Goal: Task Accomplishment & Management: Complete application form

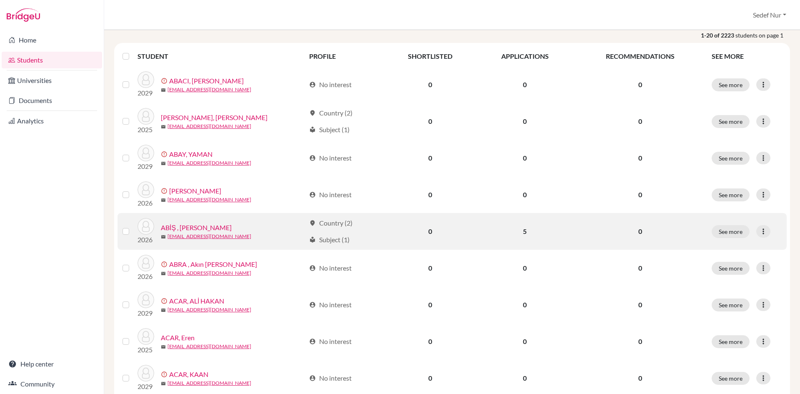
scroll to position [83, 0]
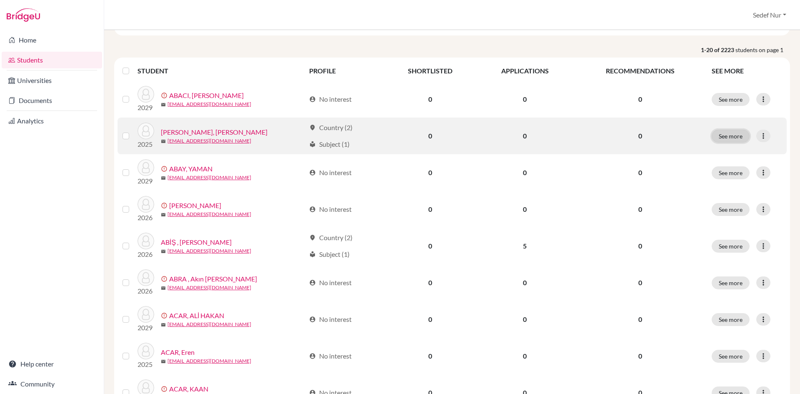
click at [724, 137] on button "See more" at bounding box center [731, 136] width 38 height 13
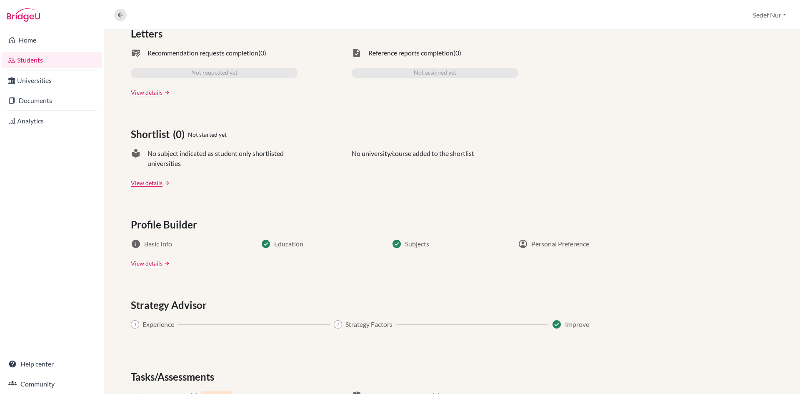
scroll to position [339, 0]
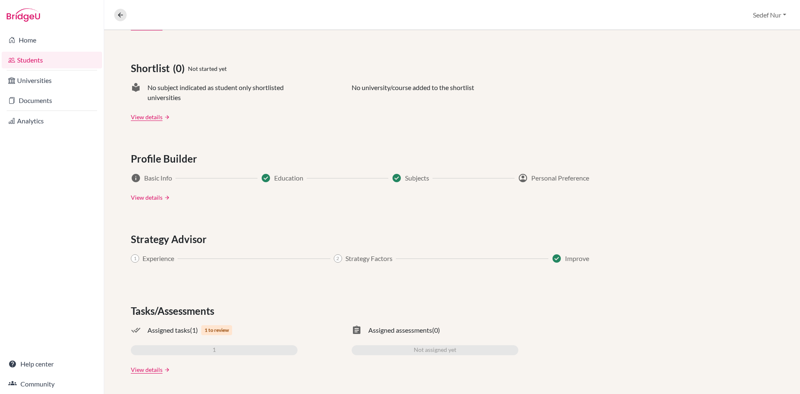
click at [157, 196] on link "View details" at bounding box center [147, 197] width 32 height 9
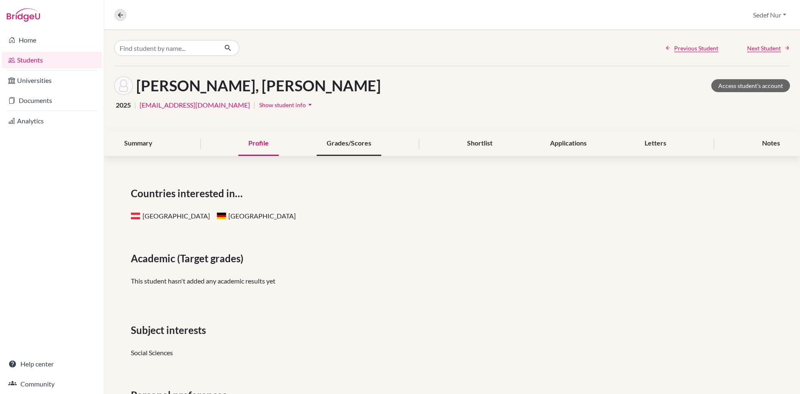
click at [354, 143] on div "Grades/Scores" at bounding box center [349, 143] width 65 height 25
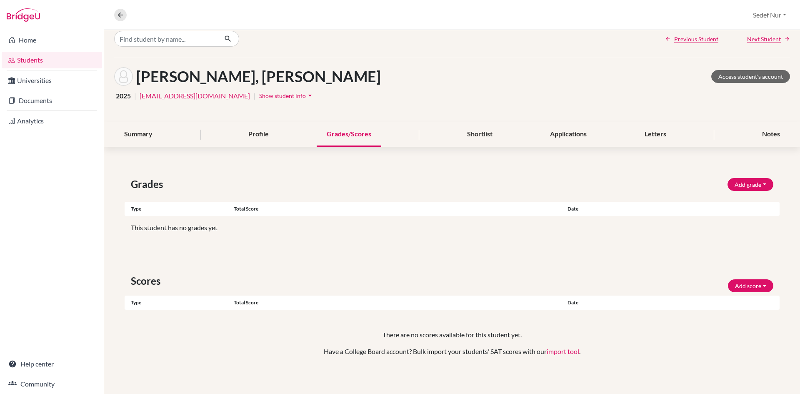
scroll to position [12, 0]
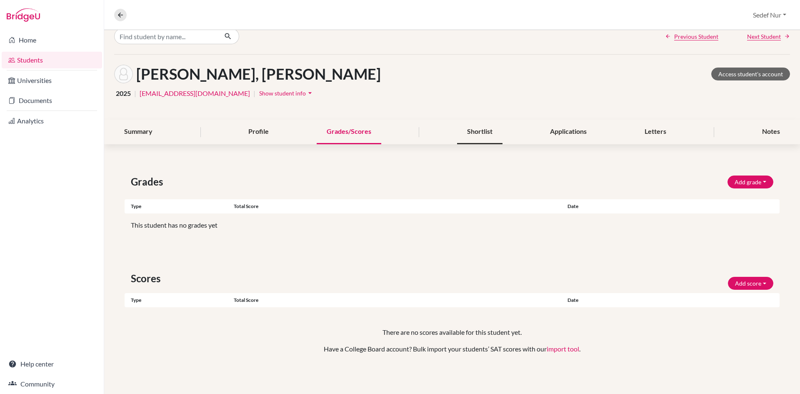
click at [471, 135] on div "Shortlist" at bounding box center [479, 132] width 45 height 25
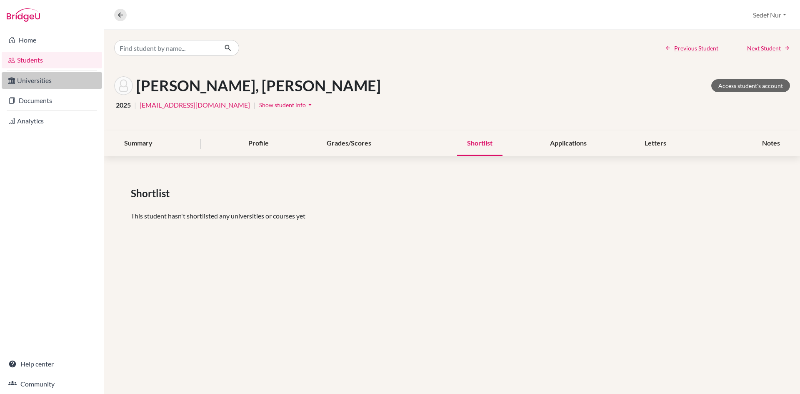
click at [41, 84] on link "Universities" at bounding box center [52, 80] width 100 height 17
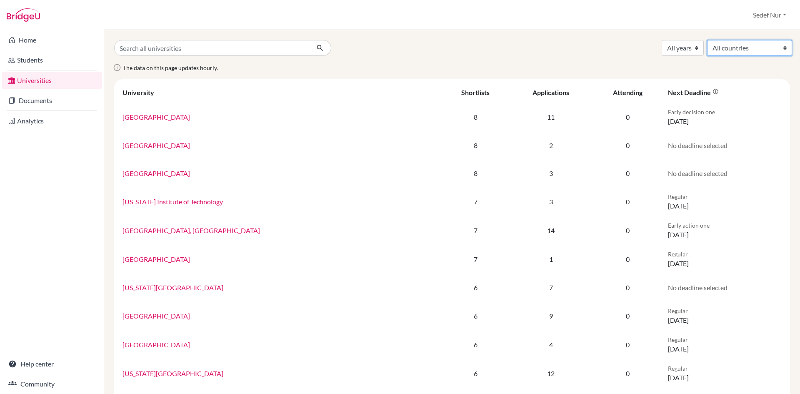
click at [741, 45] on select "All countries [GEOGRAPHIC_DATA] [GEOGRAPHIC_DATA] [GEOGRAPHIC_DATA] [GEOGRAPHIC…" at bounding box center [750, 48] width 85 height 16
drag, startPoint x: 597, startPoint y: 73, endPoint x: 592, endPoint y: 73, distance: 4.7
click at [597, 73] on div "The data on this page updates hourly." at bounding box center [452, 71] width 689 height 17
click at [38, 62] on link "Students" at bounding box center [52, 60] width 100 height 17
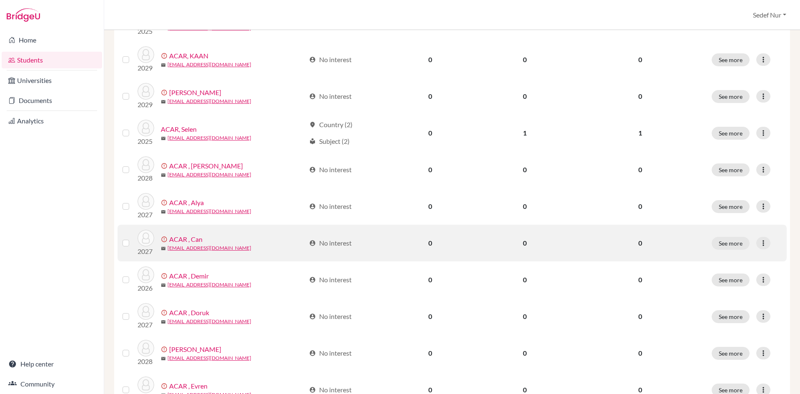
scroll to position [417, 0]
click at [189, 243] on link "ACAR , Can" at bounding box center [185, 239] width 33 height 10
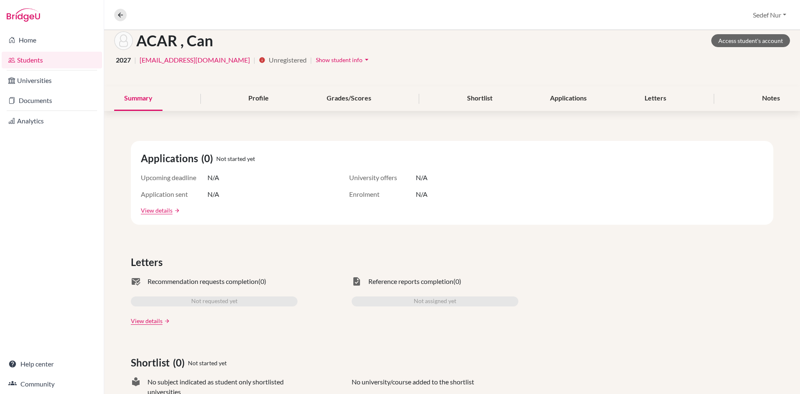
scroll to position [42, 0]
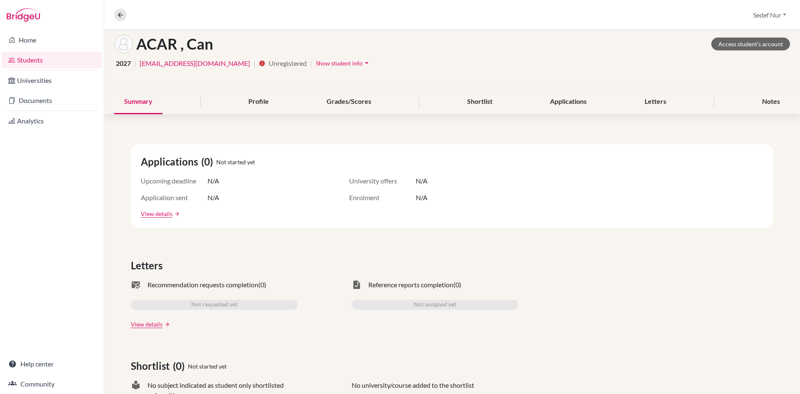
click at [42, 62] on link "Students" at bounding box center [52, 60] width 100 height 17
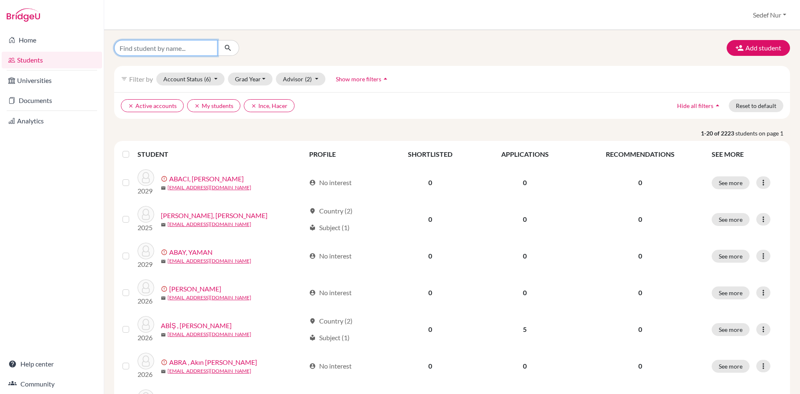
click at [199, 48] on input "Find student by name..." at bounding box center [165, 48] width 103 height 16
click at [266, 77] on button "Grad Year" at bounding box center [250, 79] width 45 height 13
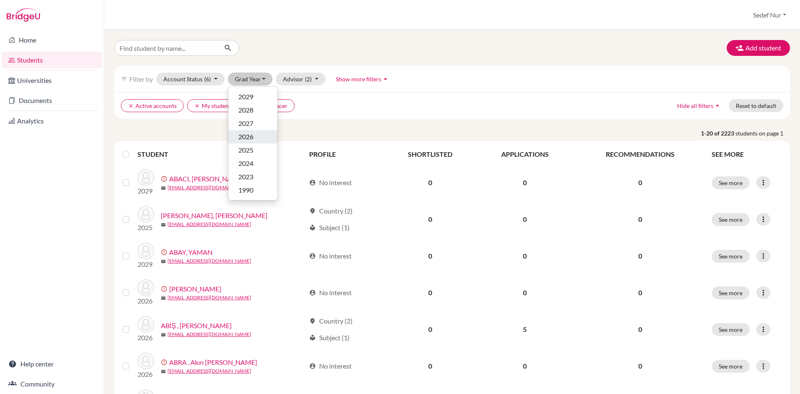
click at [257, 135] on div "2026" at bounding box center [252, 137] width 29 height 10
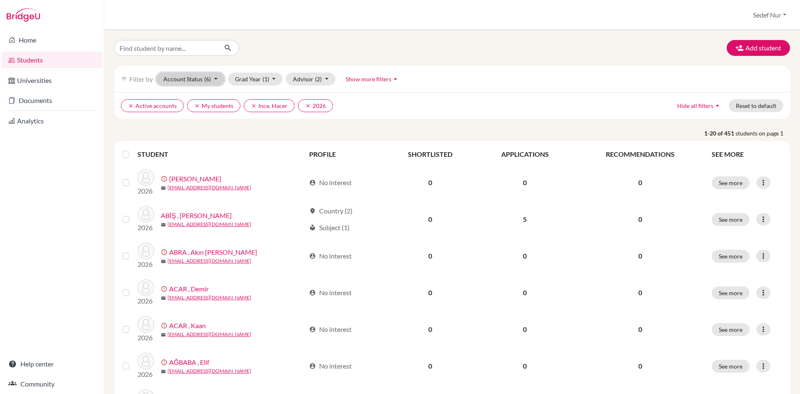
click at [209, 80] on span "(6)" at bounding box center [207, 78] width 7 height 7
click at [211, 126] on div "Registered" at bounding box center [204, 130] width 75 height 10
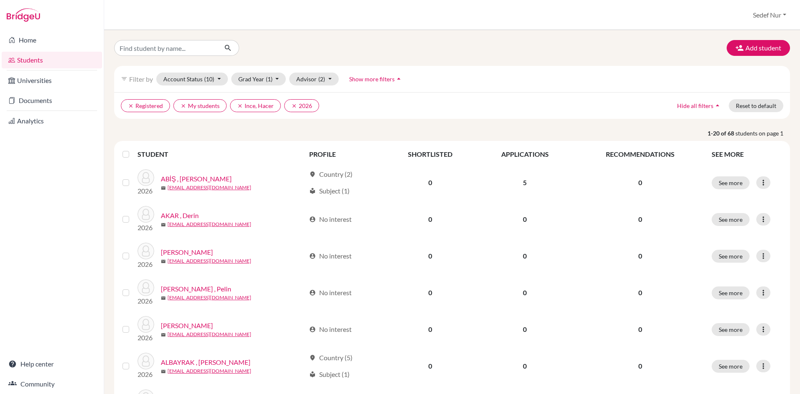
click at [397, 77] on icon "arrow_drop_up" at bounding box center [399, 79] width 8 height 8
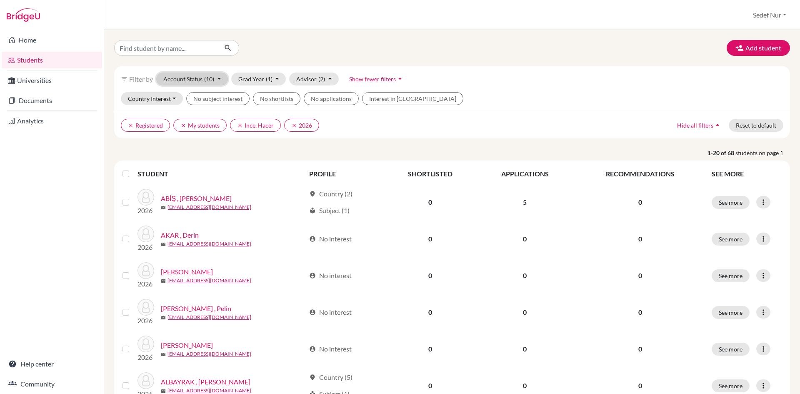
click at [220, 78] on button "Account Status (10)" at bounding box center [192, 79] width 72 height 13
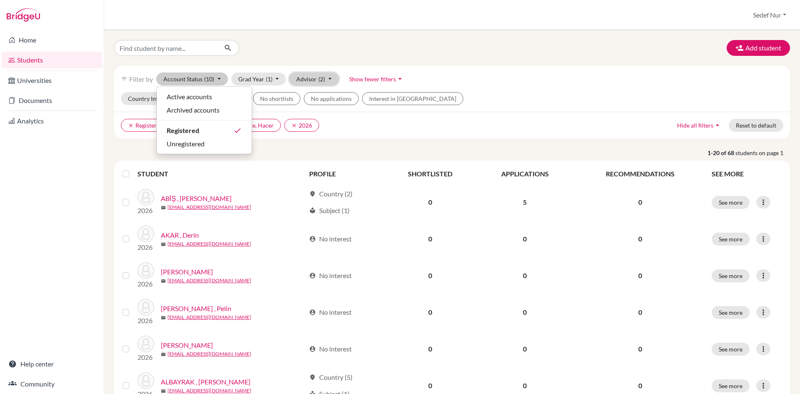
click at [331, 78] on button "Advisor (2)" at bounding box center [314, 79] width 50 height 13
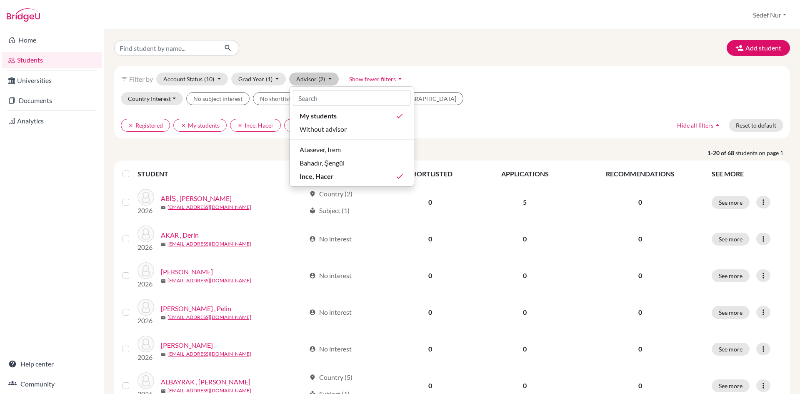
click at [477, 90] on div "filter_list Filter by Account Status (10) Active accounts Archived accounts Reg…" at bounding box center [452, 79] width 676 height 26
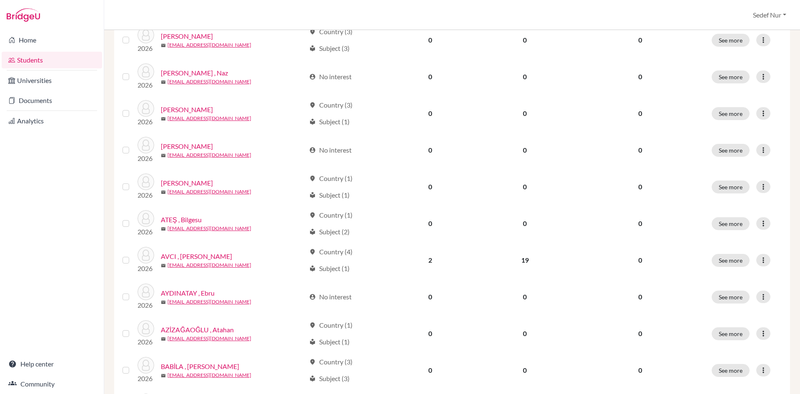
scroll to position [459, 0]
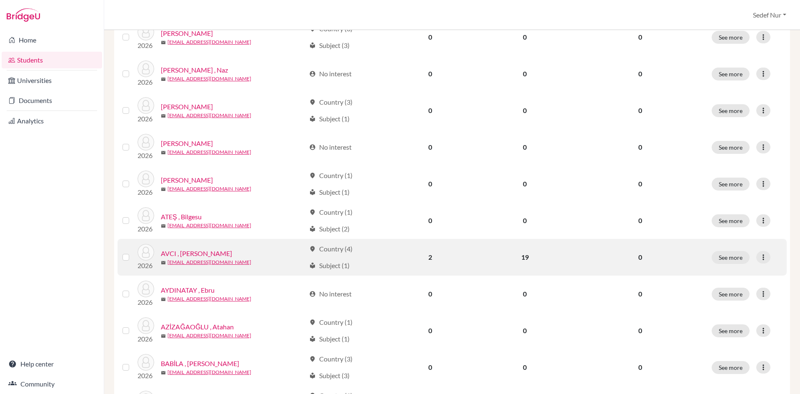
click at [178, 253] on link "AVCI , Ahmet Deniz" at bounding box center [196, 253] width 71 height 10
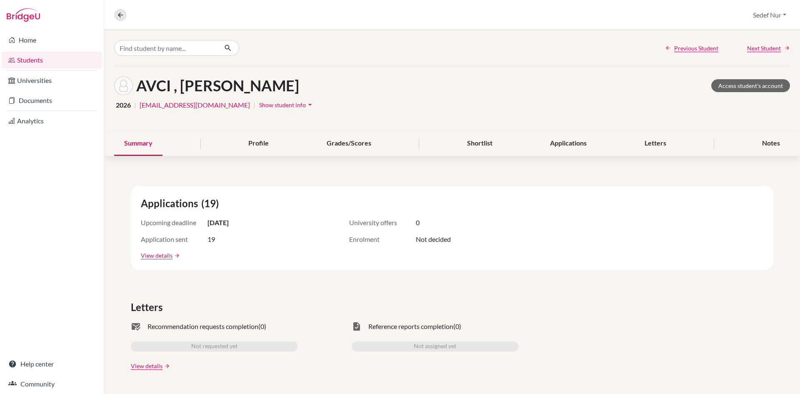
scroll to position [42, 0]
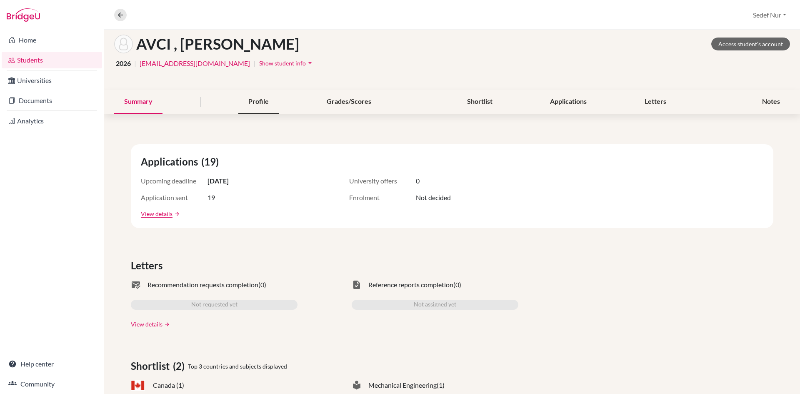
click at [257, 104] on div "Profile" at bounding box center [258, 102] width 40 height 25
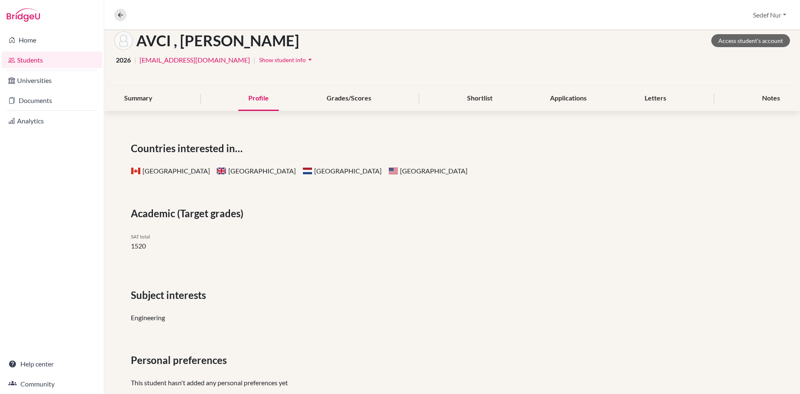
scroll to position [65, 0]
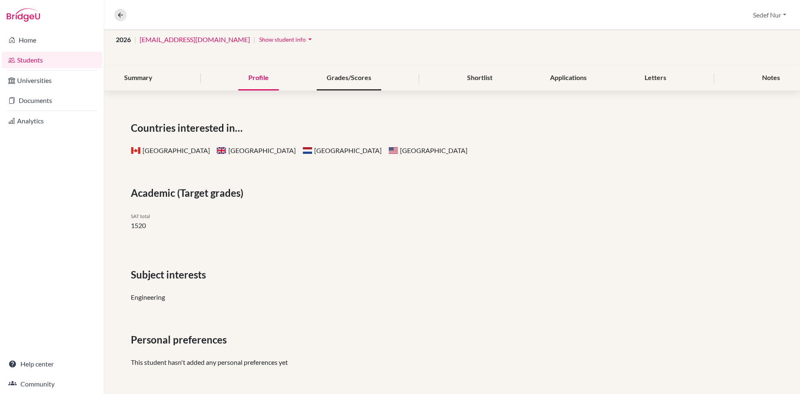
click at [363, 82] on div "Grades/Scores" at bounding box center [349, 78] width 65 height 25
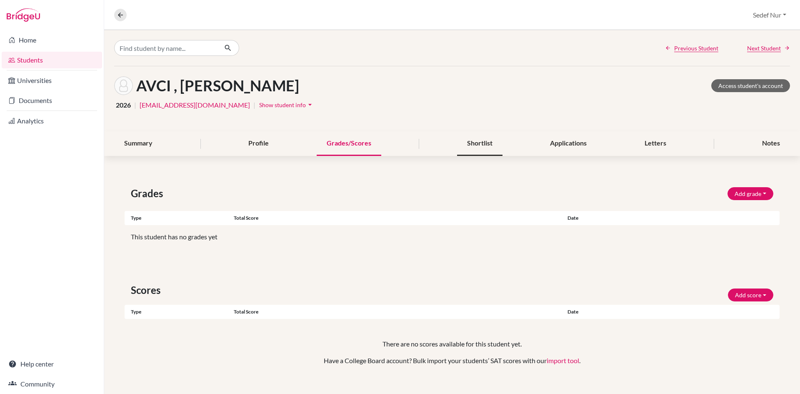
click at [479, 144] on div "Shortlist" at bounding box center [479, 143] width 45 height 25
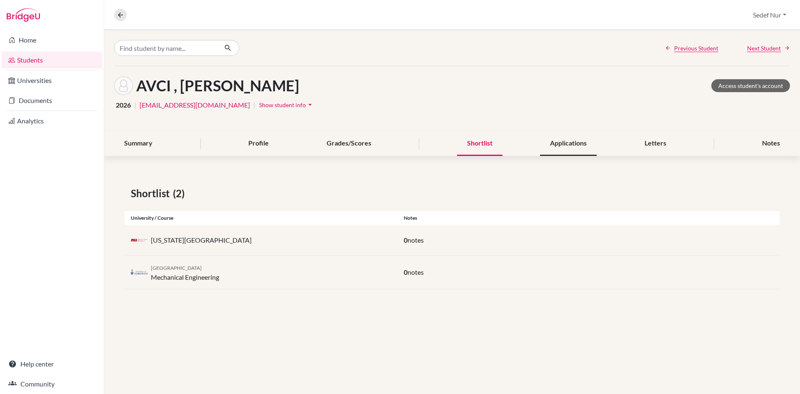
click at [573, 144] on div "Applications" at bounding box center [568, 143] width 57 height 25
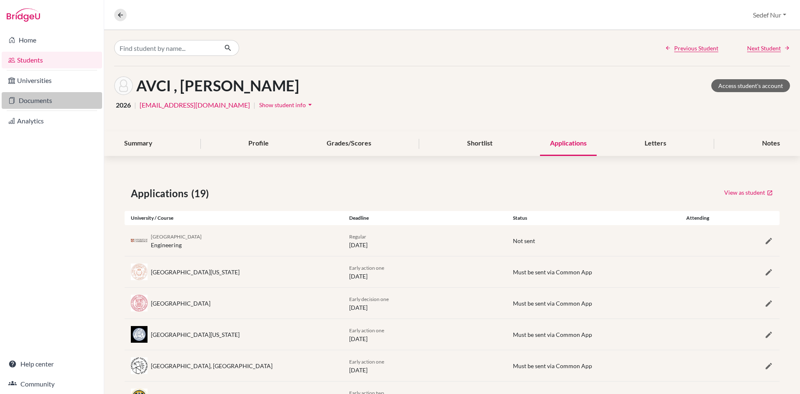
click at [48, 101] on link "Documents" at bounding box center [52, 100] width 100 height 17
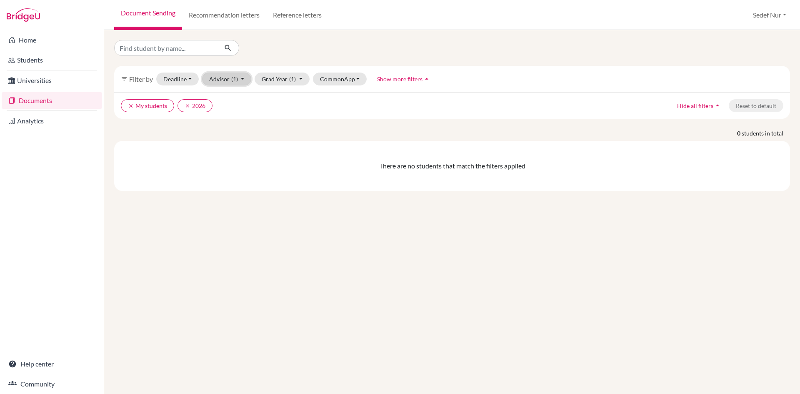
click at [236, 78] on span "(1)" at bounding box center [234, 78] width 7 height 7
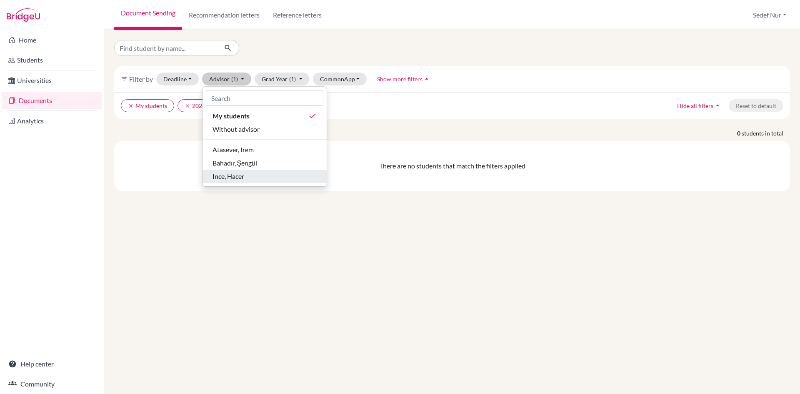
click at [249, 174] on div "Ince, Hacer" at bounding box center [265, 176] width 104 height 10
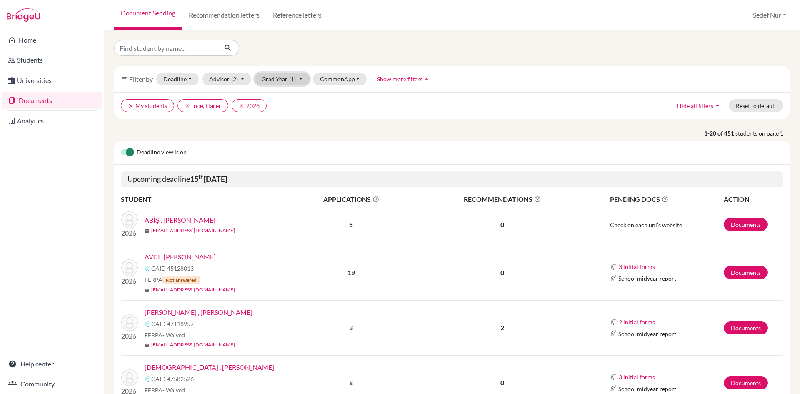
click at [303, 79] on button "Grad Year (1)" at bounding box center [282, 79] width 55 height 13
click at [283, 135] on div "2026 done" at bounding box center [279, 137] width 29 height 10
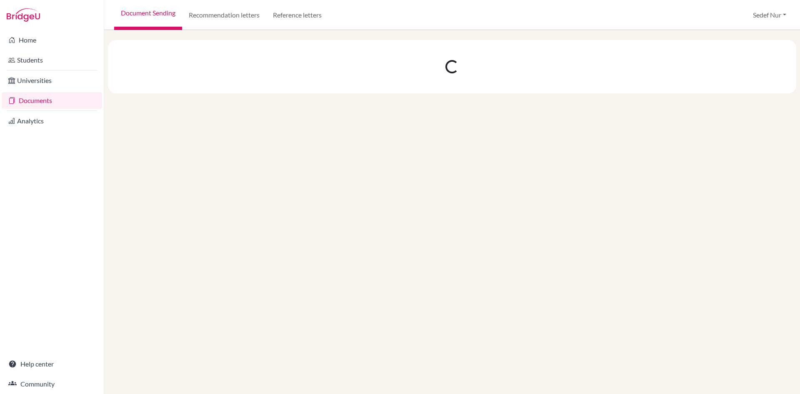
select select "9"
select select "10"
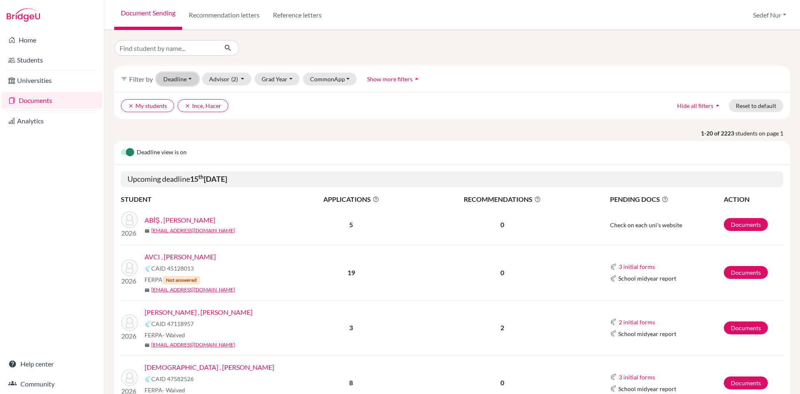
click at [191, 77] on button "Deadline - Select a date range Or double click for a single date selection Toda…" at bounding box center [177, 79] width 43 height 13
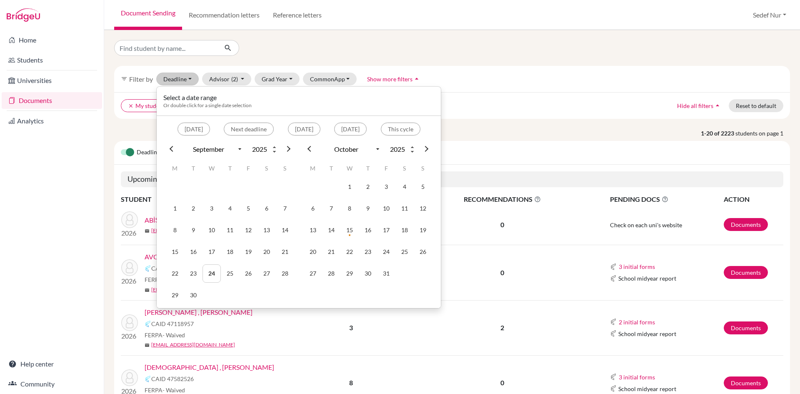
click at [467, 76] on div "filter_list Filter by Deadline - Select a date range Or double click for a sing…" at bounding box center [452, 79] width 676 height 26
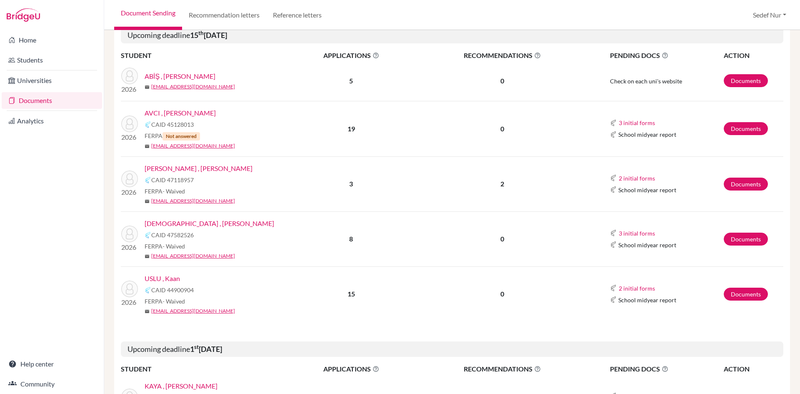
scroll to position [125, 0]
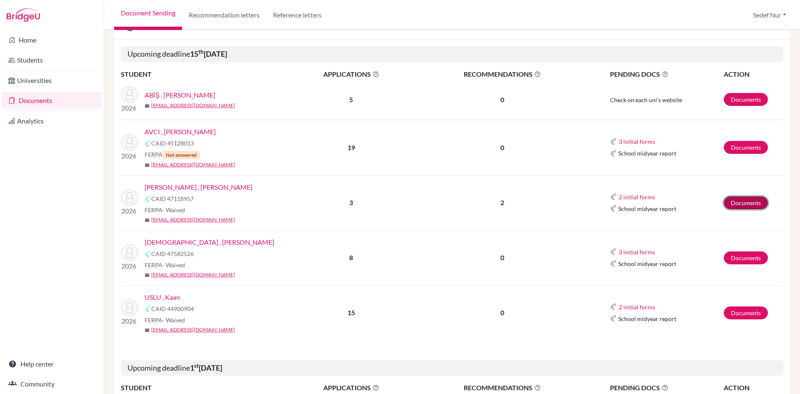
click at [735, 203] on link "Documents" at bounding box center [746, 202] width 44 height 13
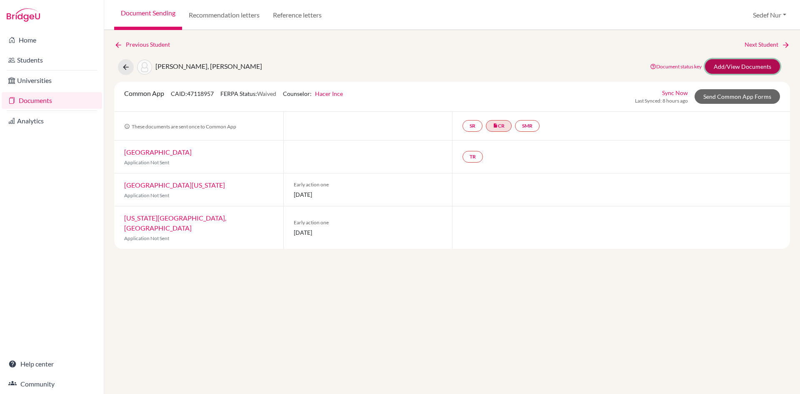
click at [743, 63] on link "Add/View Documents" at bounding box center [742, 66] width 75 height 15
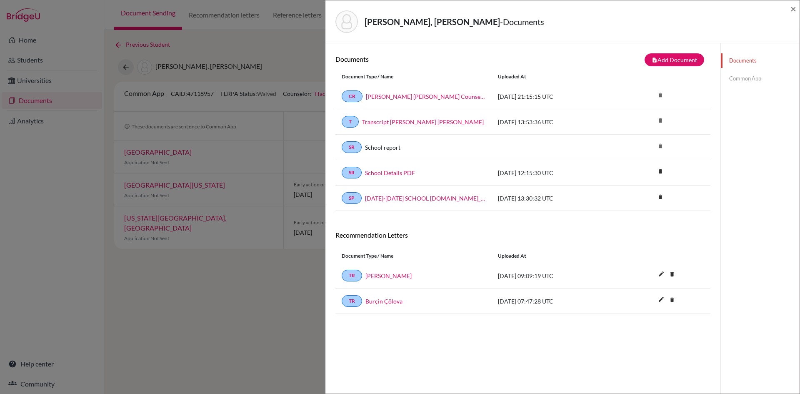
click at [743, 74] on link "Common App" at bounding box center [760, 78] width 79 height 15
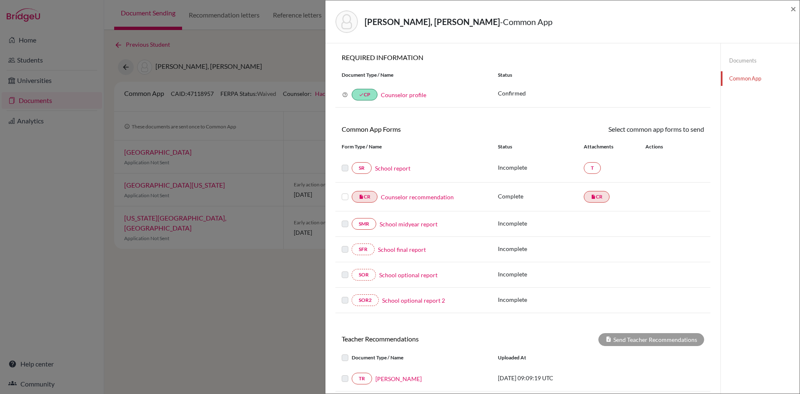
click at [387, 167] on link "School report" at bounding box center [392, 168] width 35 height 9
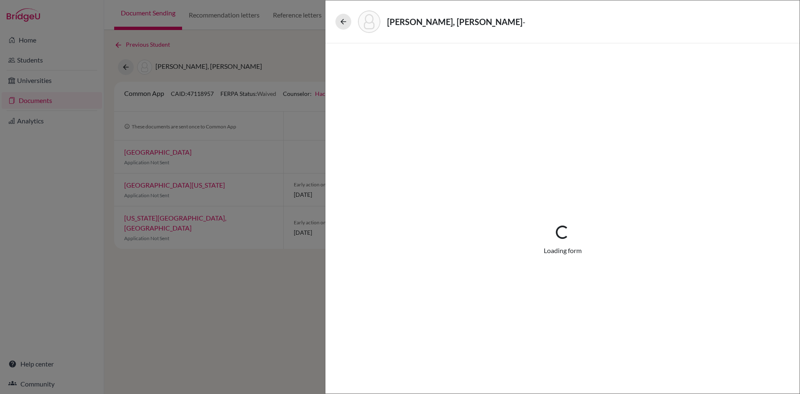
select select "1"
select select "666915"
select select "1"
select select "0"
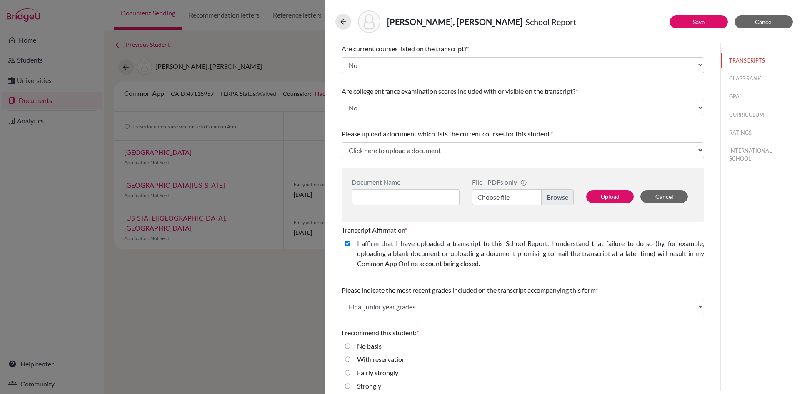
scroll to position [108, 0]
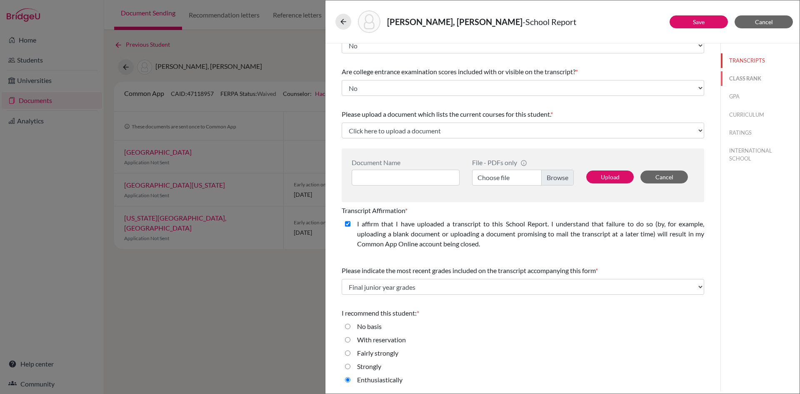
click at [755, 79] on button "CLASS RANK" at bounding box center [760, 78] width 79 height 15
select select "5"
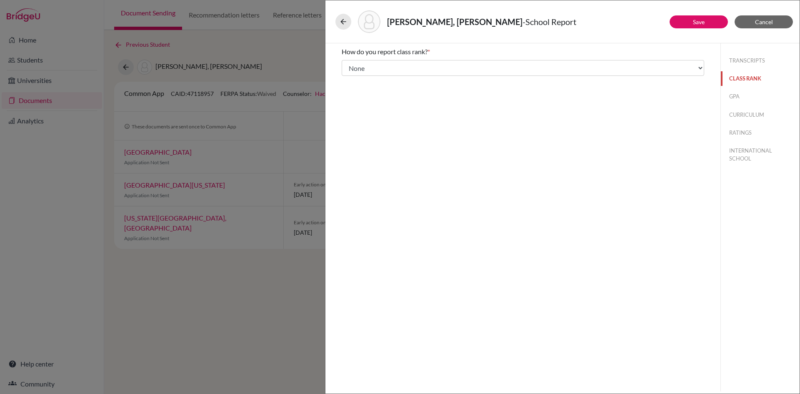
scroll to position [0, 0]
click at [761, 99] on button "GPA" at bounding box center [760, 96] width 79 height 15
type input "91.86"
type input "99,54"
select select "100"
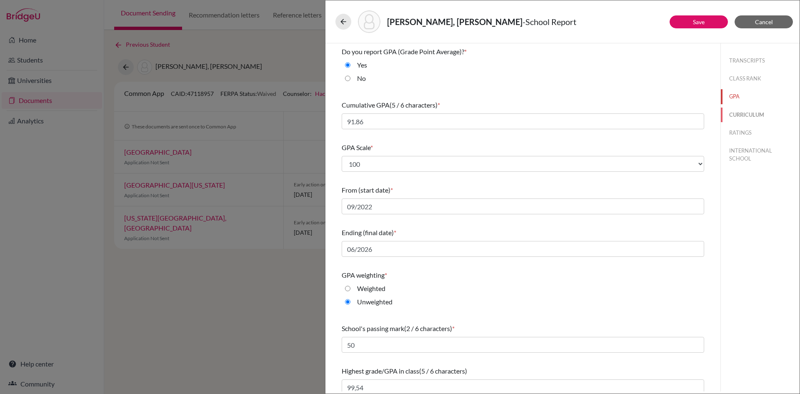
click at [750, 118] on button "CURRICULUM" at bounding box center [760, 115] width 79 height 15
select select "4"
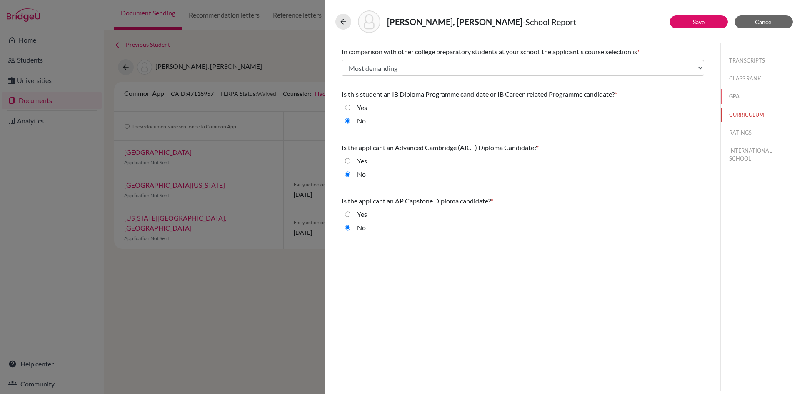
click at [742, 92] on button "GPA" at bounding box center [760, 96] width 79 height 15
select select "100"
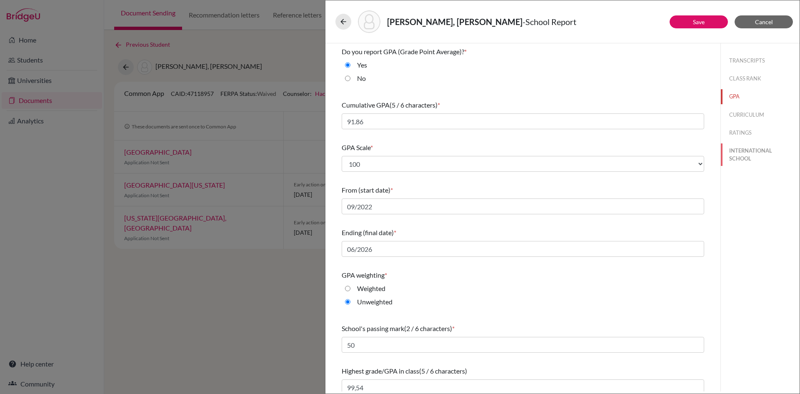
click at [741, 158] on button "INTERNATIONAL SCHOOL" at bounding box center [760, 154] width 79 height 23
type input "85-100"
type input "60-69.99"
type input "50-59.99"
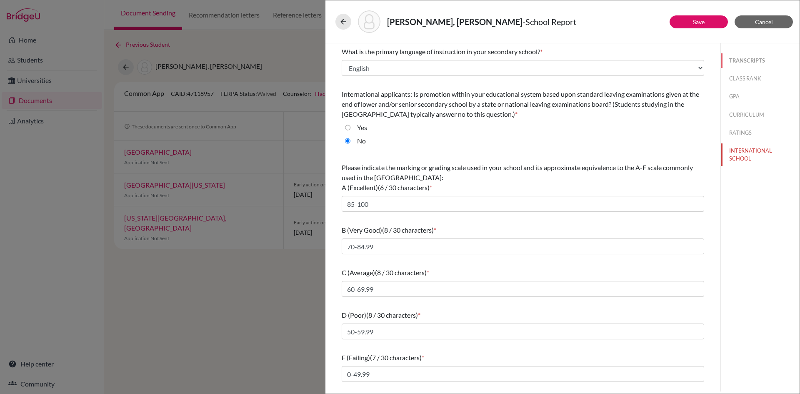
click at [745, 56] on button "TRANSCRIPTS" at bounding box center [760, 60] width 79 height 15
select select "1"
select select "0"
select select "666915"
select select "1"
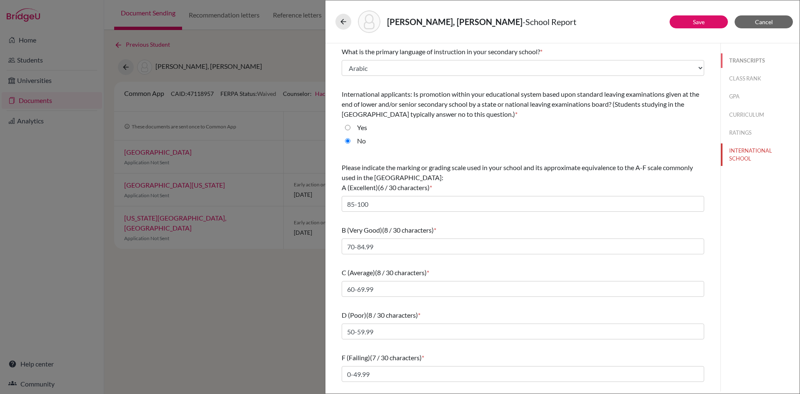
select select "1"
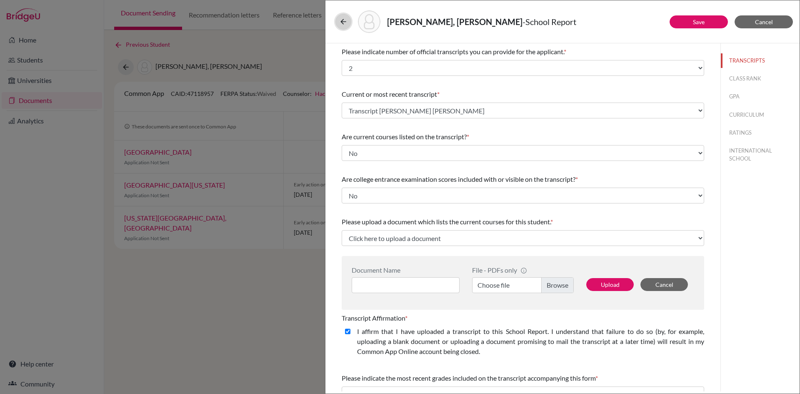
click at [343, 23] on icon at bounding box center [343, 22] width 8 height 8
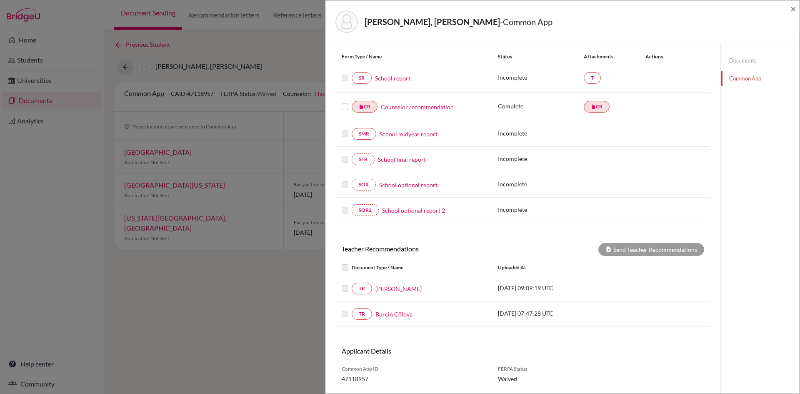
scroll to position [71, 0]
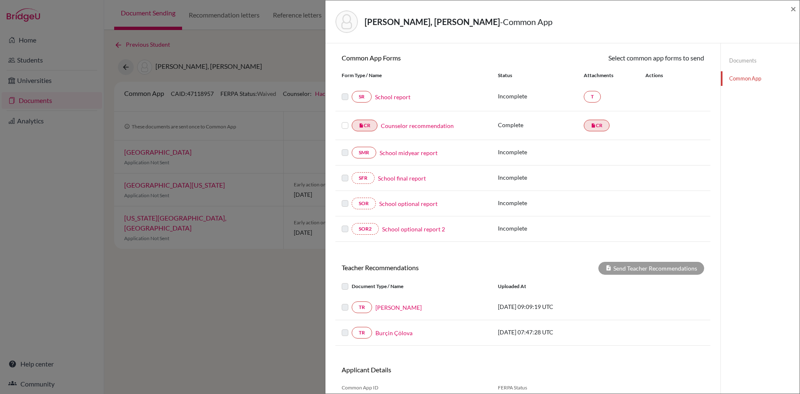
click at [396, 97] on link "School report" at bounding box center [392, 97] width 35 height 9
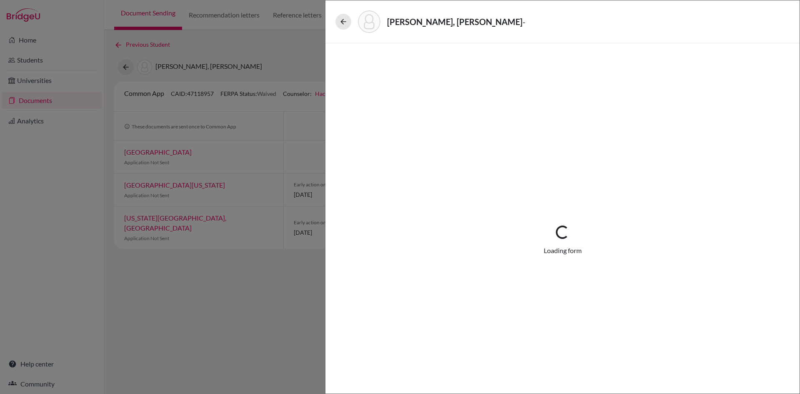
select select "1"
select select "666915"
select select "1"
select select "0"
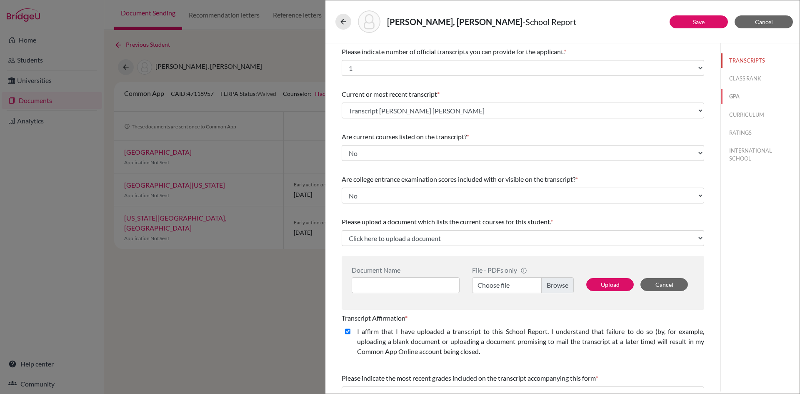
click at [733, 98] on button "GPA" at bounding box center [760, 96] width 79 height 15
select select "100"
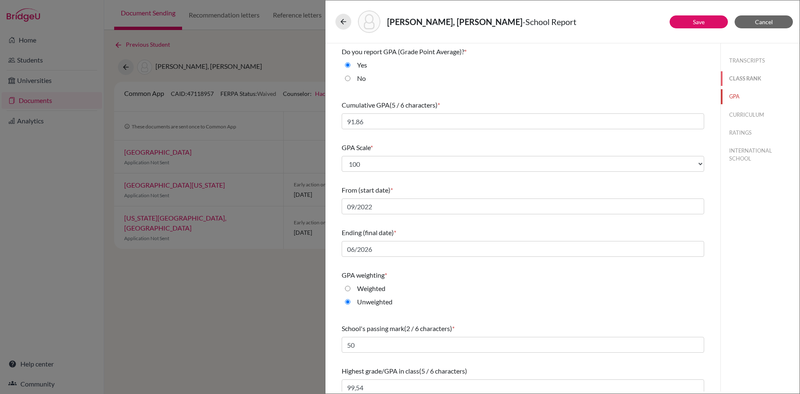
click at [745, 76] on button "CLASS RANK" at bounding box center [760, 78] width 79 height 15
select select "5"
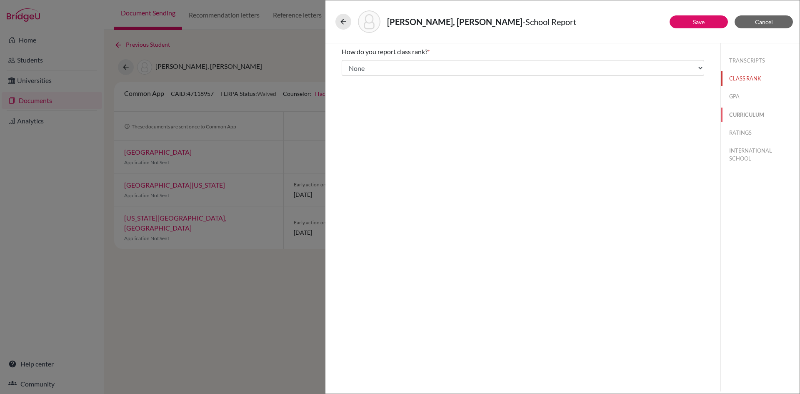
click at [751, 117] on button "CURRICULUM" at bounding box center [760, 115] width 79 height 15
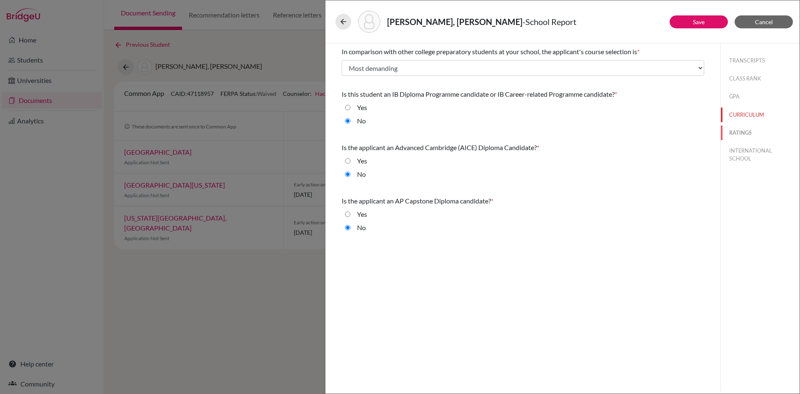
click at [758, 133] on button "RATINGS" at bounding box center [760, 132] width 79 height 15
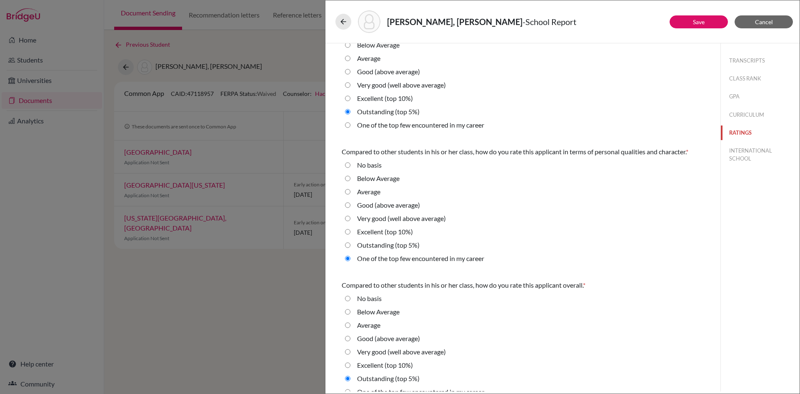
scroll to position [179, 0]
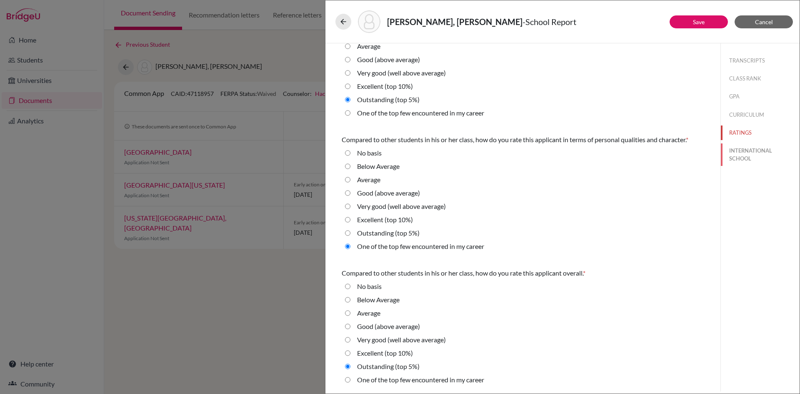
click at [760, 154] on button "INTERNATIONAL SCHOOL" at bounding box center [760, 154] width 79 height 23
radio Average "true"
select select "14"
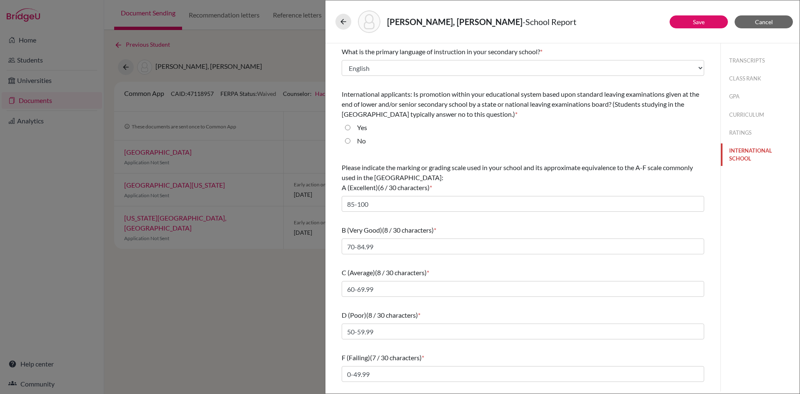
scroll to position [0, 0]
click at [345, 18] on icon at bounding box center [343, 22] width 8 height 8
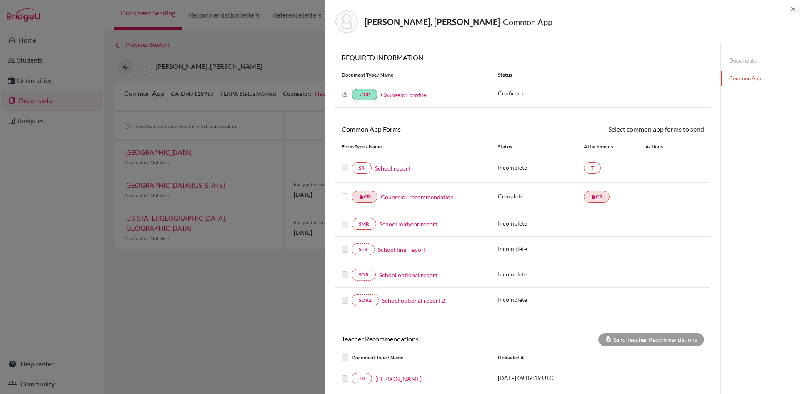
click at [413, 223] on link "School midyear report" at bounding box center [409, 224] width 58 height 9
select select "5"
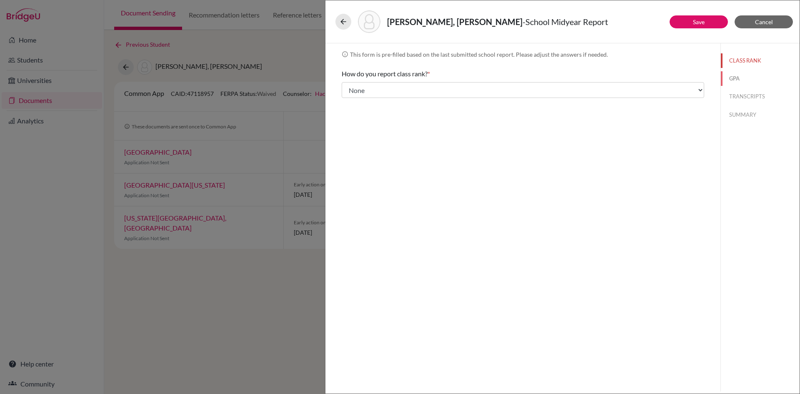
click at [743, 81] on button "GPA" at bounding box center [760, 78] width 79 height 15
select select "100"
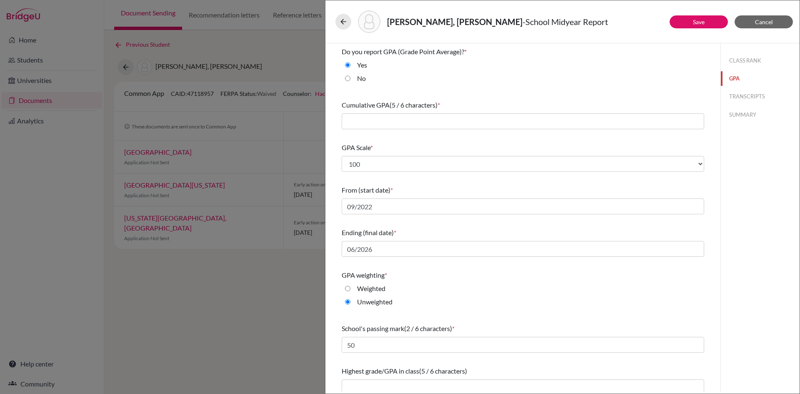
type input "91.86"
type input "99,54"
click at [743, 99] on button "TRANSCRIPTS" at bounding box center [760, 96] width 79 height 15
select select "0"
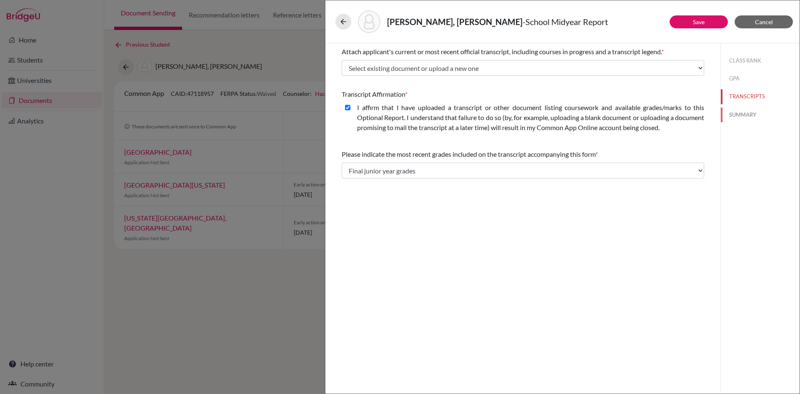
click at [733, 113] on button "SUMMARY" at bounding box center [760, 115] width 79 height 15
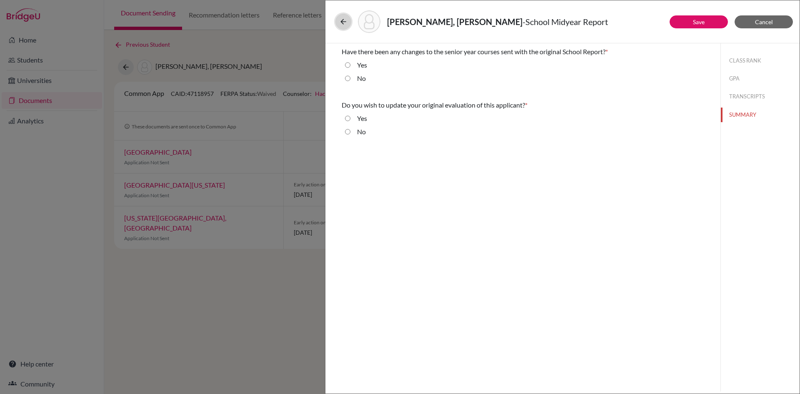
click at [344, 22] on icon at bounding box center [343, 22] width 8 height 8
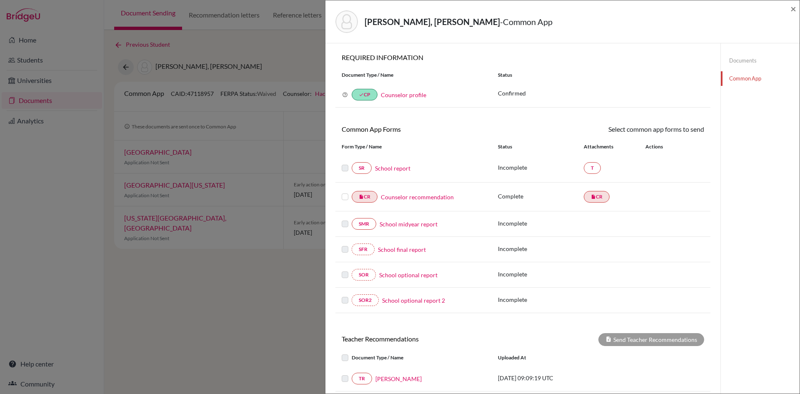
click at [405, 274] on link "School optional report" at bounding box center [408, 275] width 58 height 9
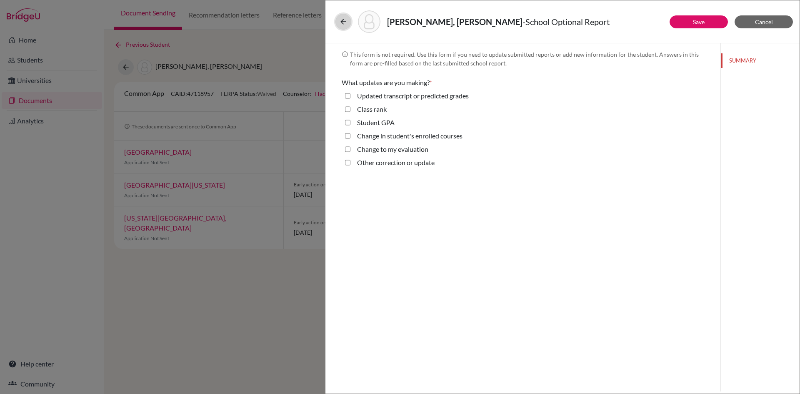
click at [345, 19] on icon at bounding box center [343, 22] width 8 height 8
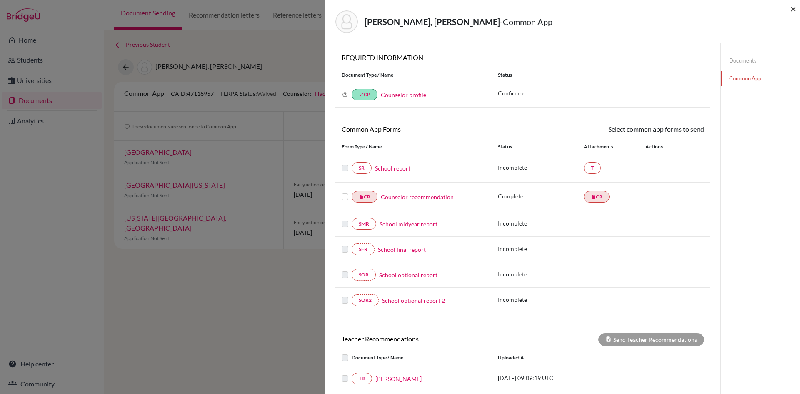
click at [793, 9] on span "×" at bounding box center [794, 9] width 6 height 12
